Goal: Use online tool/utility: Use online tool/utility

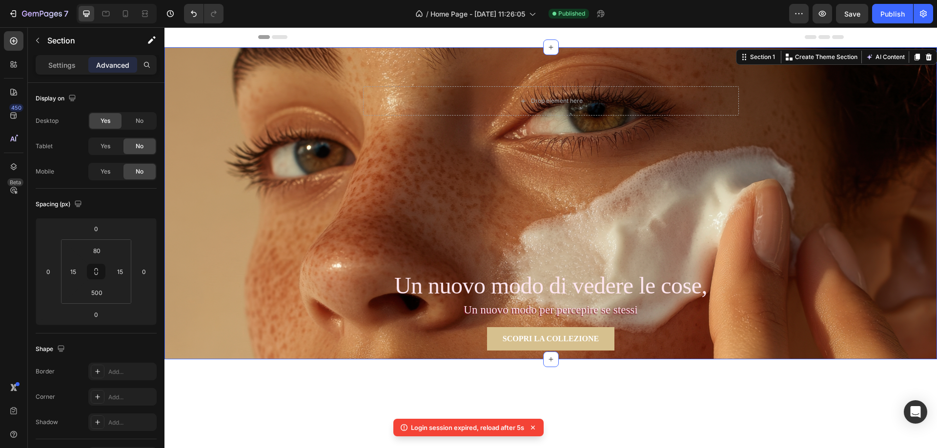
click at [670, 194] on div "Drop element here Row Section 1 You can create reusable sections Create Theme S…" at bounding box center [550, 203] width 773 height 312
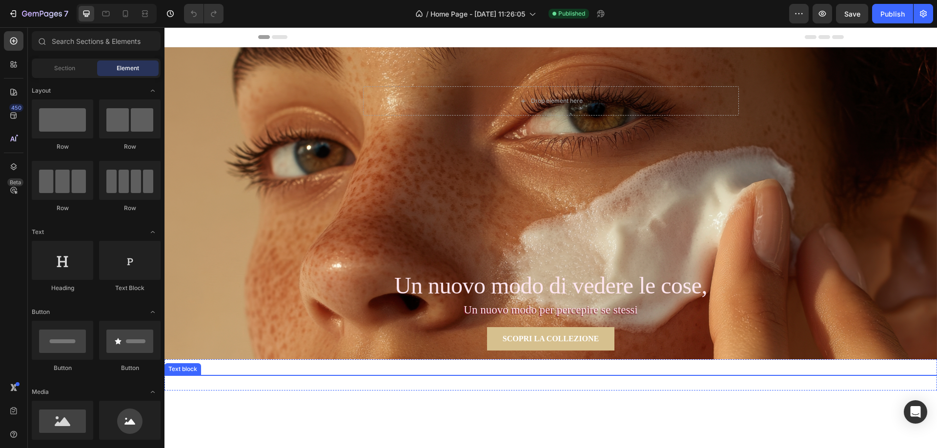
click at [396, 302] on h2 "Un nuovo modo di vedere le cose," at bounding box center [550, 286] width 773 height 32
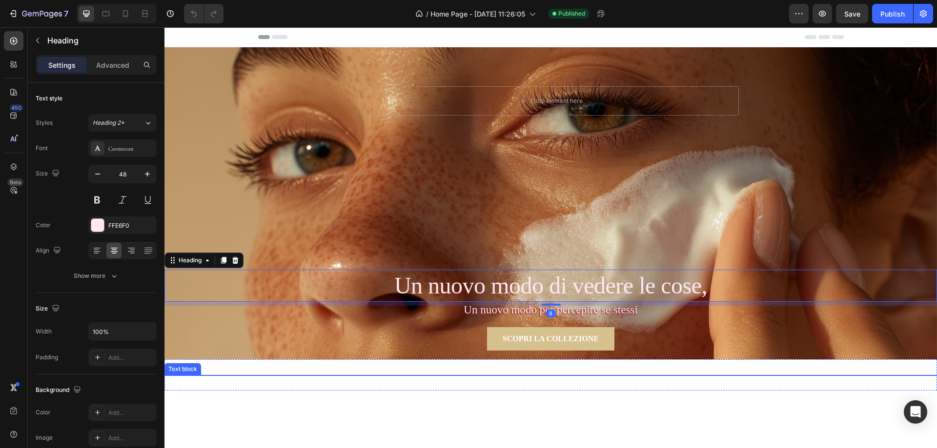
click at [636, 311] on p "Un nuovo modo per percepire se stessi" at bounding box center [550, 310] width 773 height 17
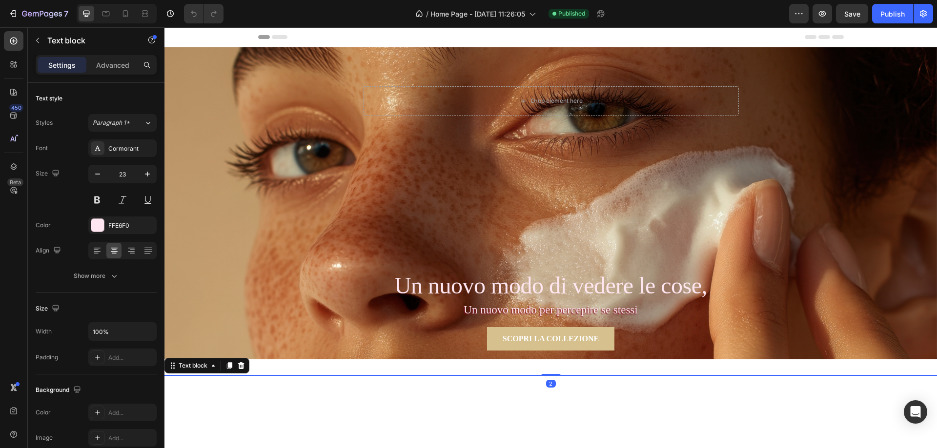
click at [639, 309] on p "Un nuovo modo per percepire se stessi" at bounding box center [550, 310] width 773 height 17
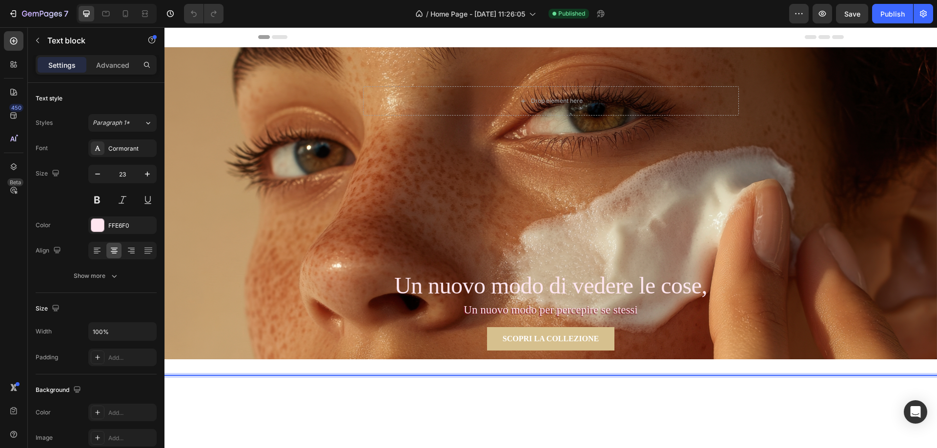
click at [512, 309] on p "Un nuovo modo per percepire se stessi" at bounding box center [550, 310] width 773 height 17
click at [137, 145] on div "Cormorant" at bounding box center [131, 148] width 46 height 9
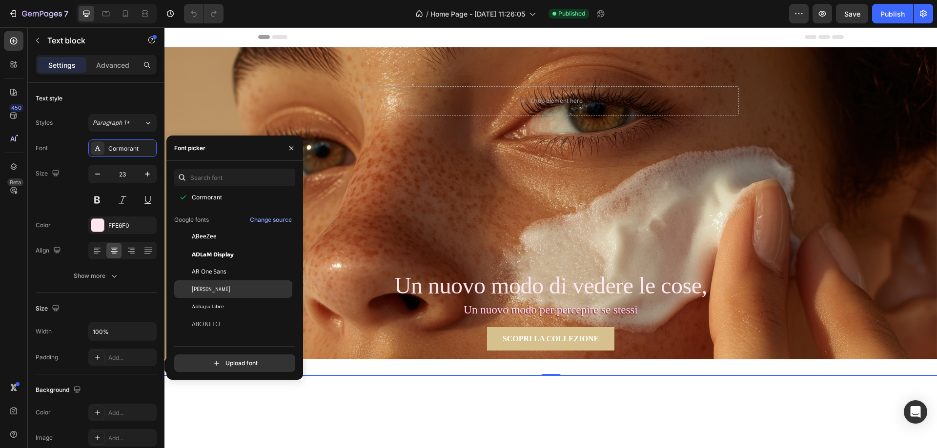
scroll to position [146, 0]
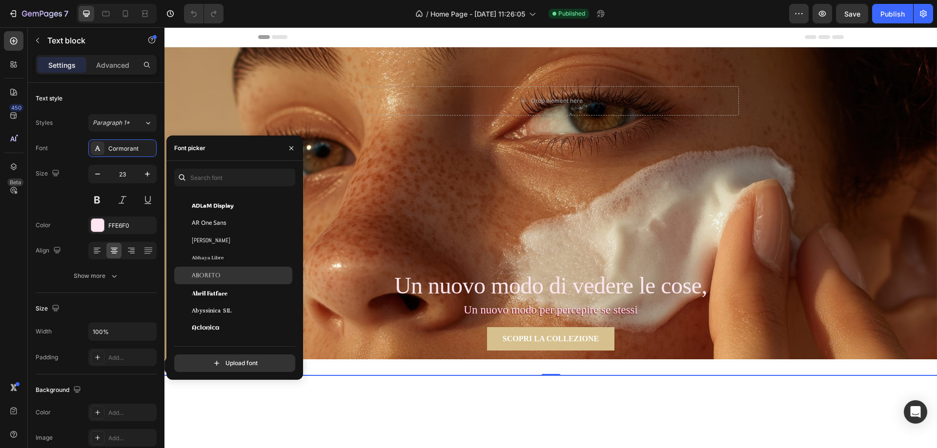
click at [226, 280] on div "Aboreto" at bounding box center [233, 276] width 118 height 18
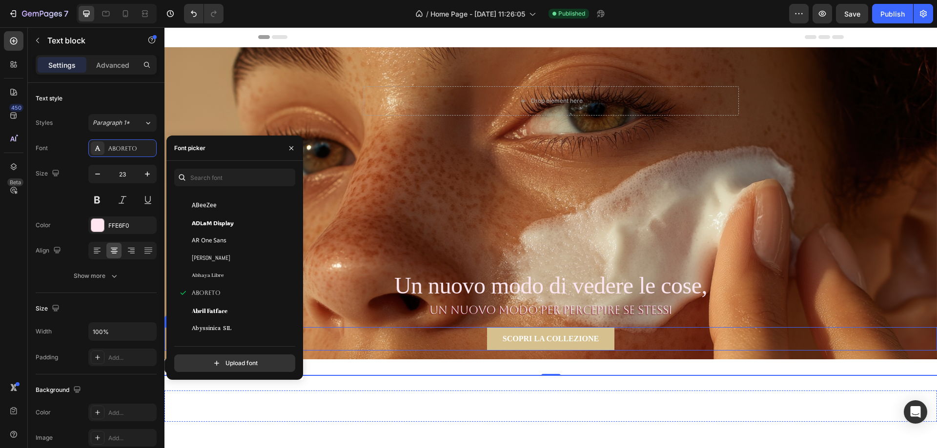
click at [491, 338] on button "SCOPRI LA COLLEZIONE" at bounding box center [550, 338] width 127 height 23
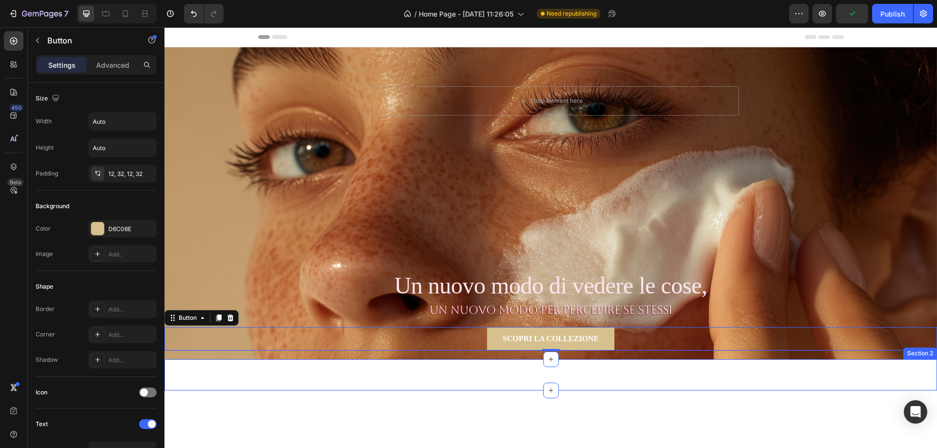
click at [409, 372] on div "Un nuovo modo per percepire se stessi Text block Section 2" at bounding box center [550, 375] width 773 height 31
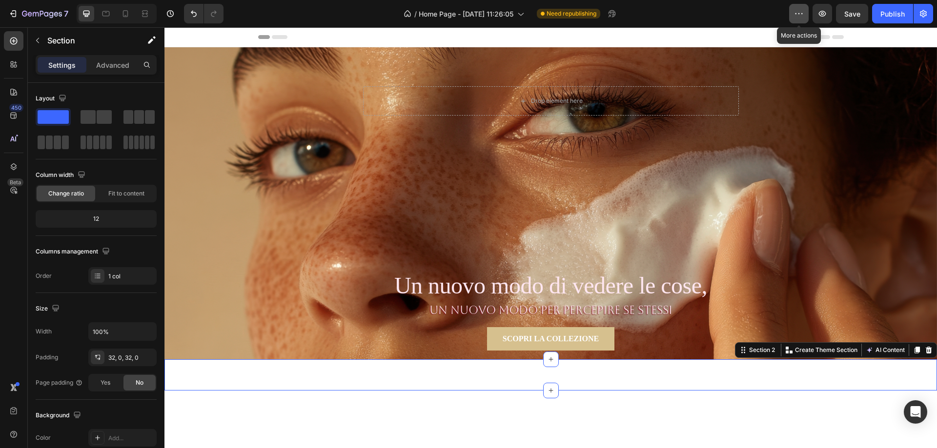
click at [798, 16] on icon "button" at bounding box center [799, 14] width 10 height 10
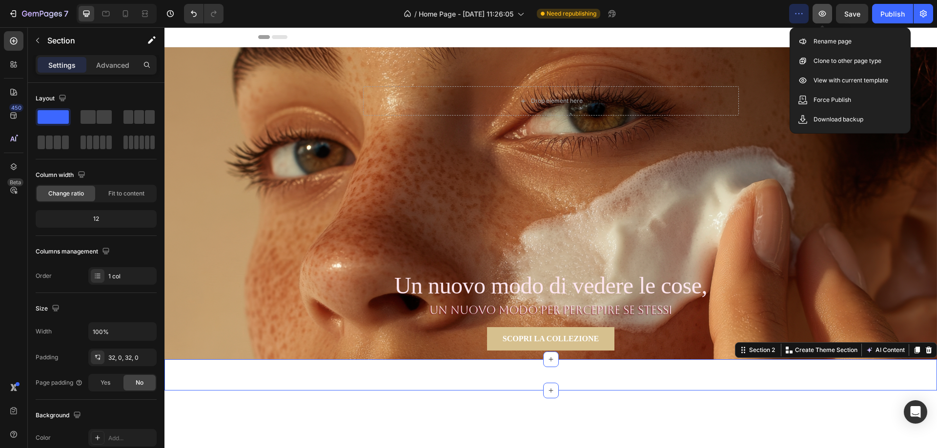
click at [826, 15] on icon "button" at bounding box center [822, 14] width 10 height 10
